Goal: Task Accomplishment & Management: Manage account settings

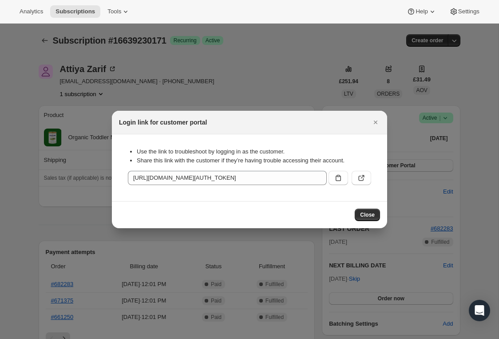
scroll to position [35, 0]
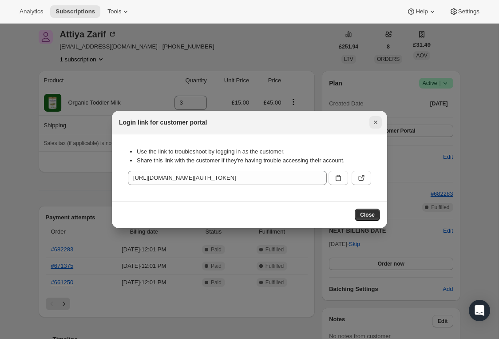
click at [378, 118] on icon "Close" at bounding box center [375, 122] width 9 height 9
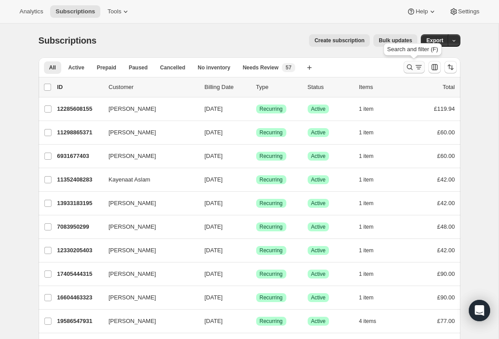
click at [408, 72] on button "Search and filter results" at bounding box center [414, 67] width 21 height 12
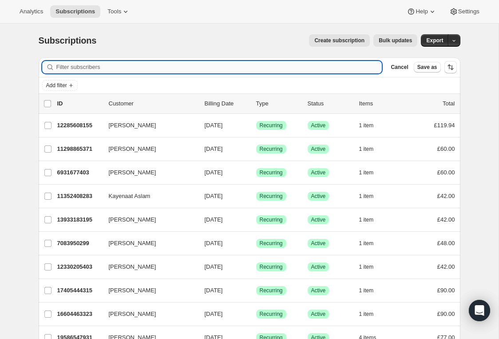
click at [201, 69] on input "Filter subscribers" at bounding box center [219, 67] width 326 height 12
type input "danniellasophia@gmail.com"
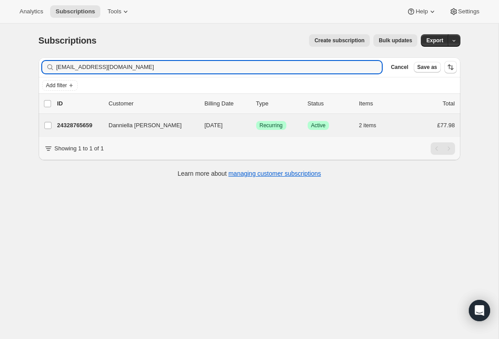
click at [179, 131] on div "Danniella Elisa Camastra 24328765659 Danniella Elisa Camastra 10/07/2025 Succes…" at bounding box center [250, 125] width 422 height 23
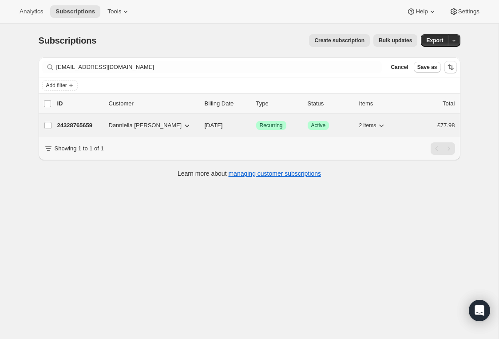
click at [175, 127] on span "Danniella Elisa Camastra" at bounding box center [145, 125] width 73 height 9
click at [170, 125] on span "Danniella Elisa Camastra" at bounding box center [145, 125] width 73 height 9
click at [239, 127] on p "10/07/2025" at bounding box center [227, 125] width 44 height 9
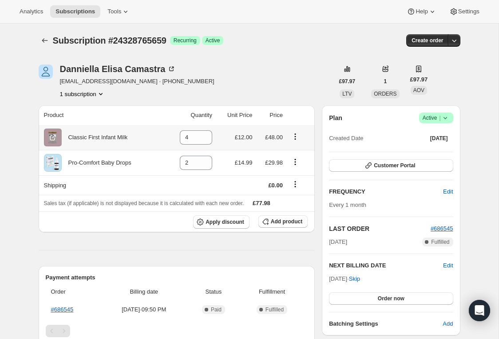
click at [294, 136] on icon "Product actions" at bounding box center [295, 136] width 9 height 9
click at [296, 148] on button "Remove" at bounding box center [295, 153] width 39 height 14
type input "0"
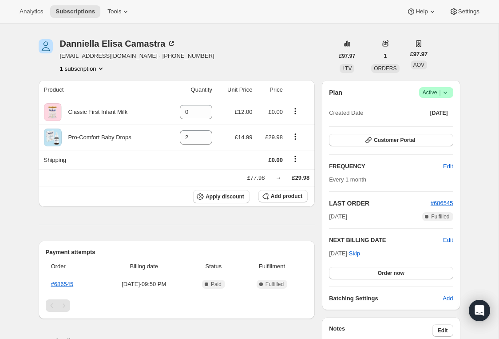
scroll to position [21, 0]
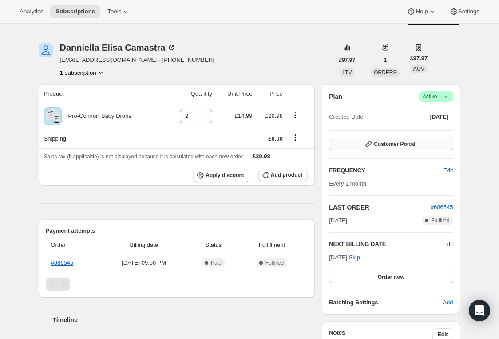
click at [379, 148] on button "Customer Portal" at bounding box center [391, 144] width 124 height 12
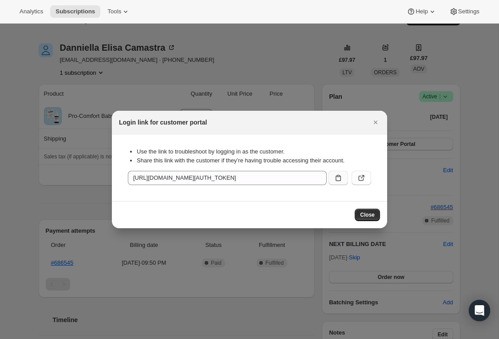
click at [338, 178] on icon ":reg:" at bounding box center [338, 177] width 9 height 9
